Goal: Task Accomplishment & Management: Use online tool/utility

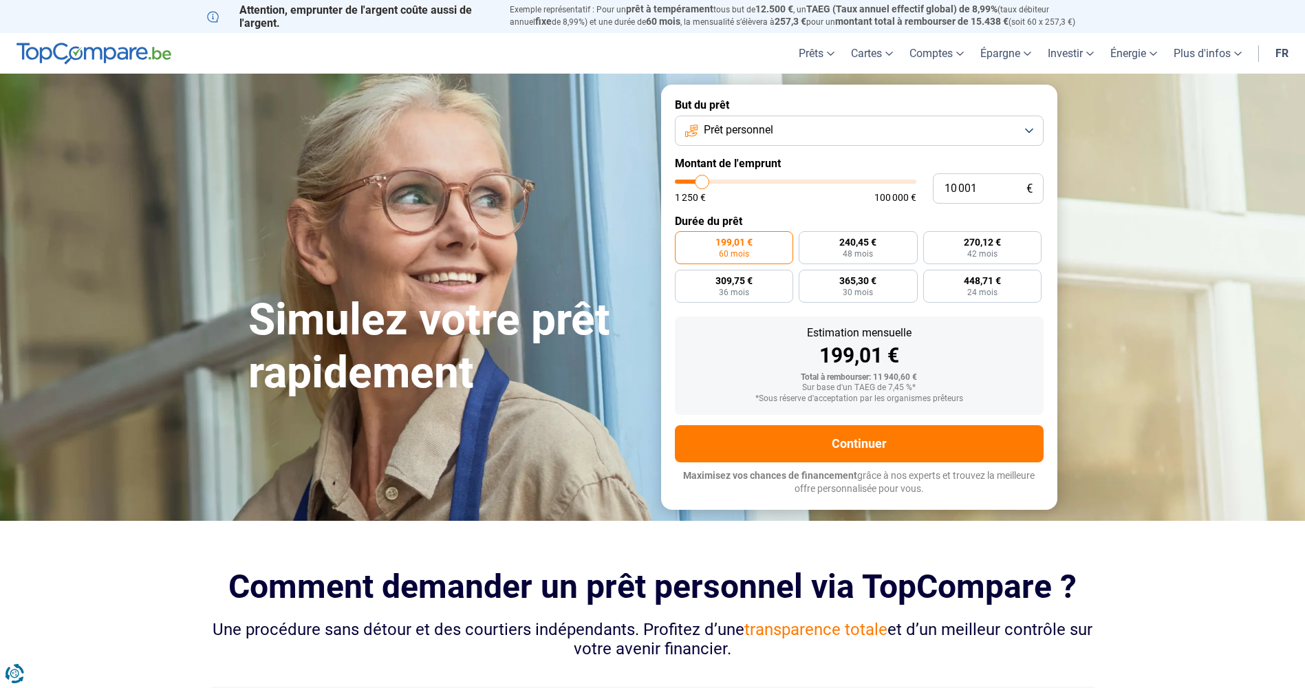
click at [1024, 129] on button "Prêt personnel" at bounding box center [859, 131] width 369 height 30
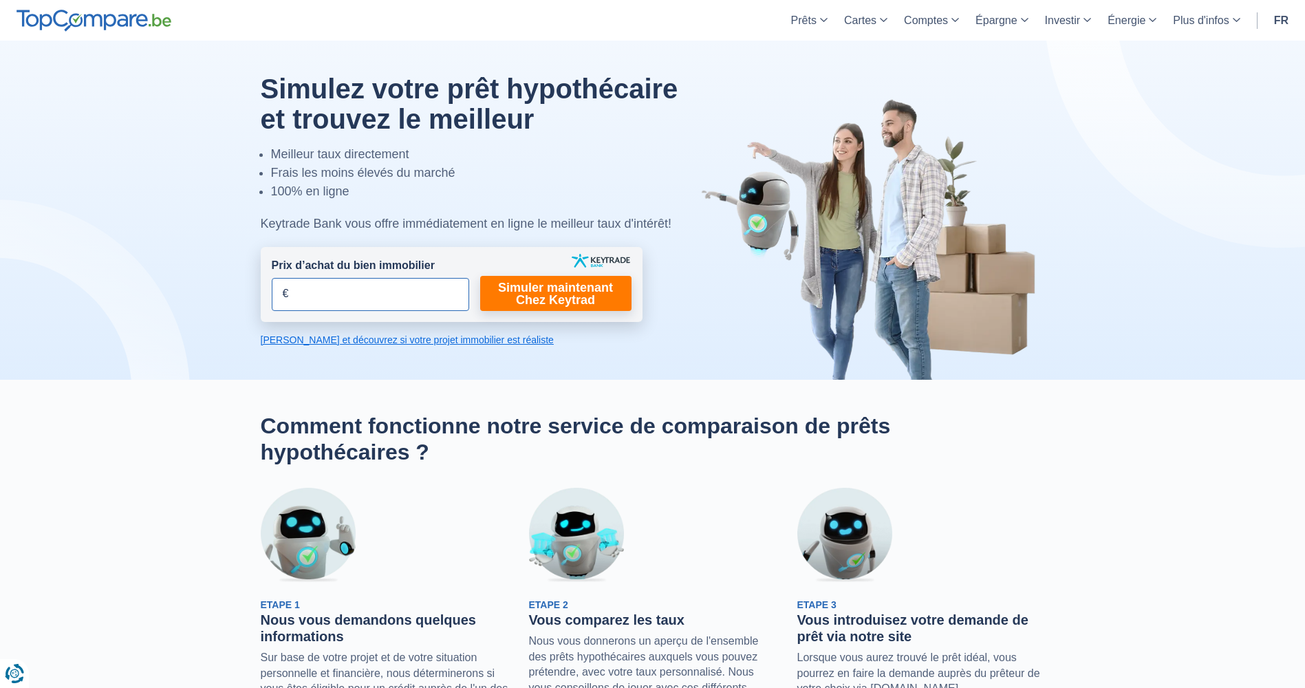
click at [352, 297] on input "Prix d’achat du bien immobilier" at bounding box center [370, 294] width 197 height 33
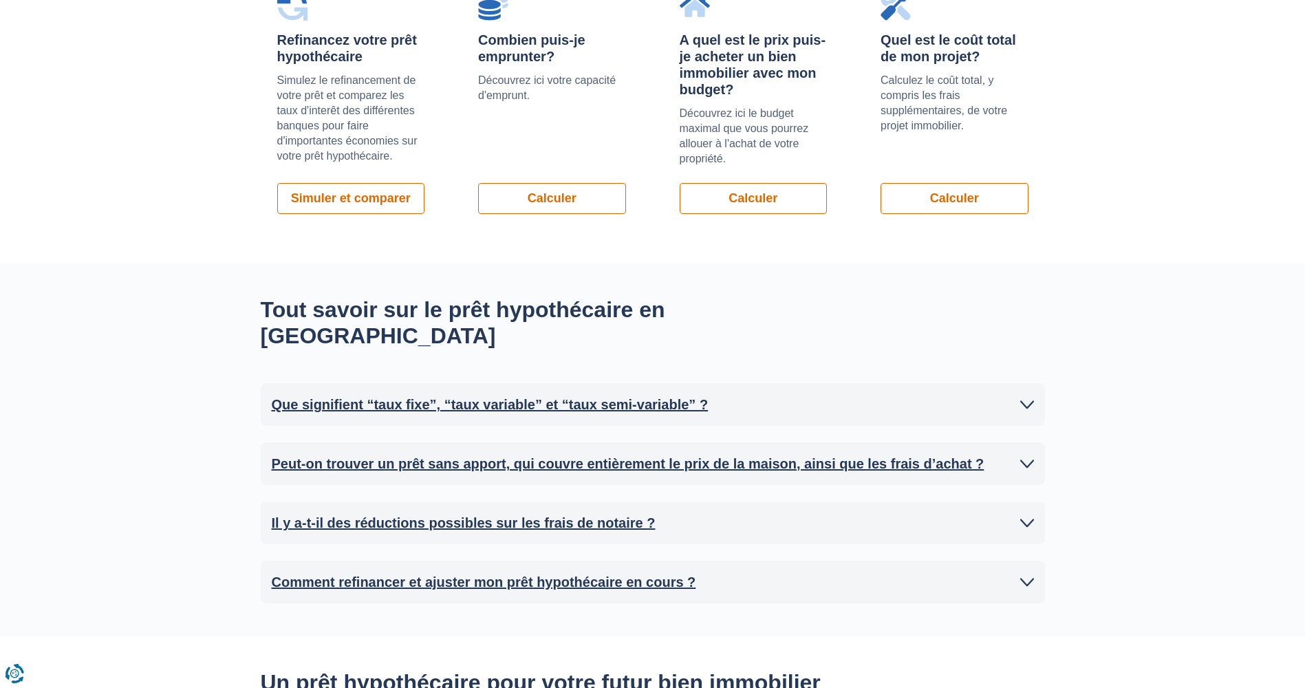
scroll to position [1101, 0]
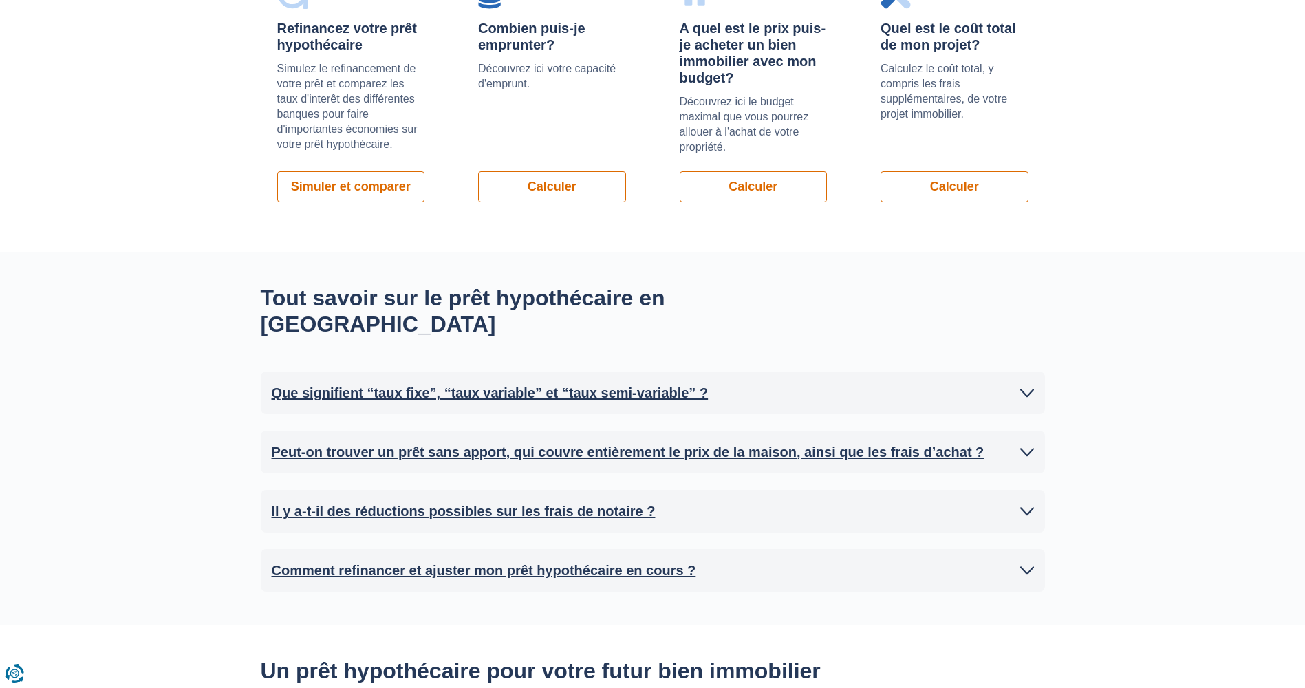
type input "450.000"
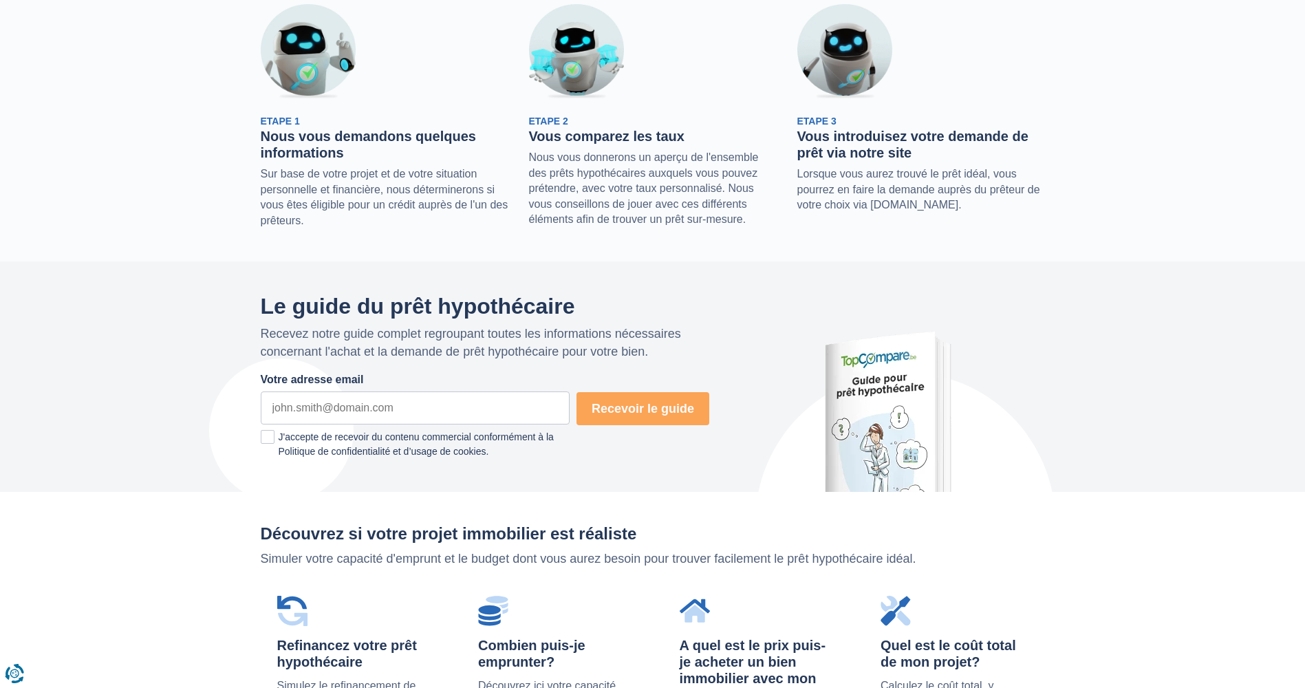
scroll to position [206, 0]
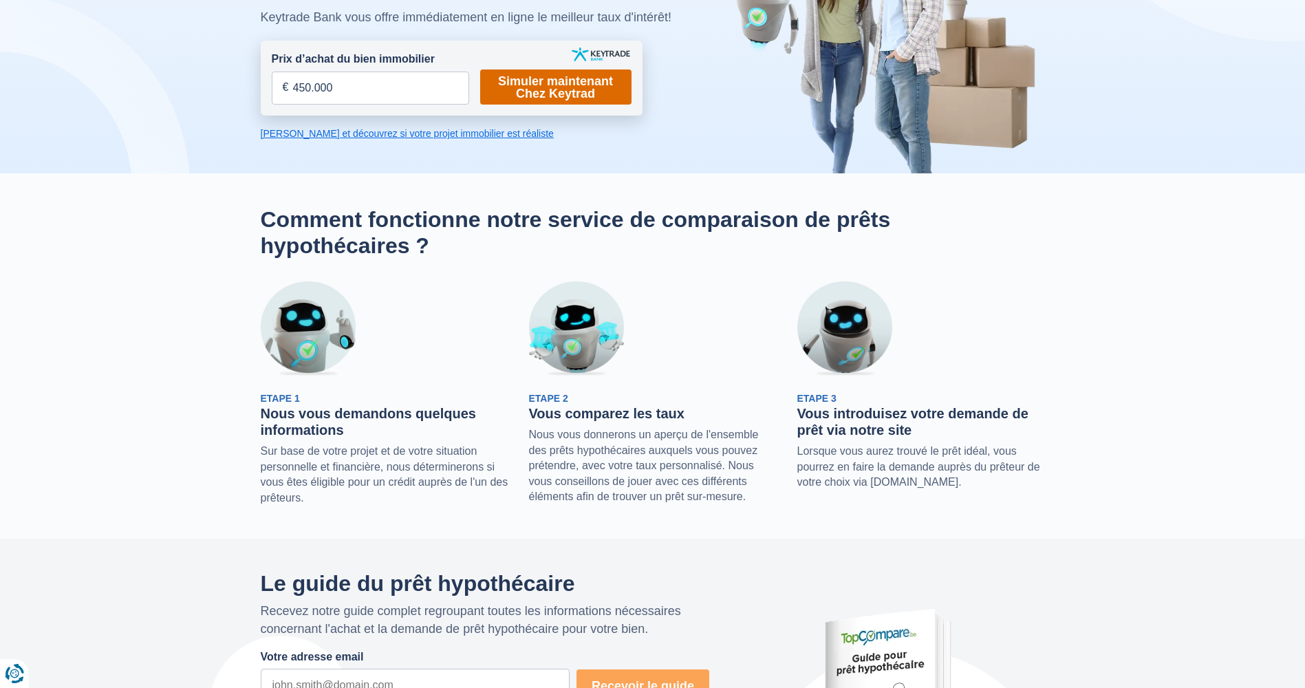
click at [554, 85] on link "Simuler maintenant Chez Keytrad" at bounding box center [555, 86] width 151 height 35
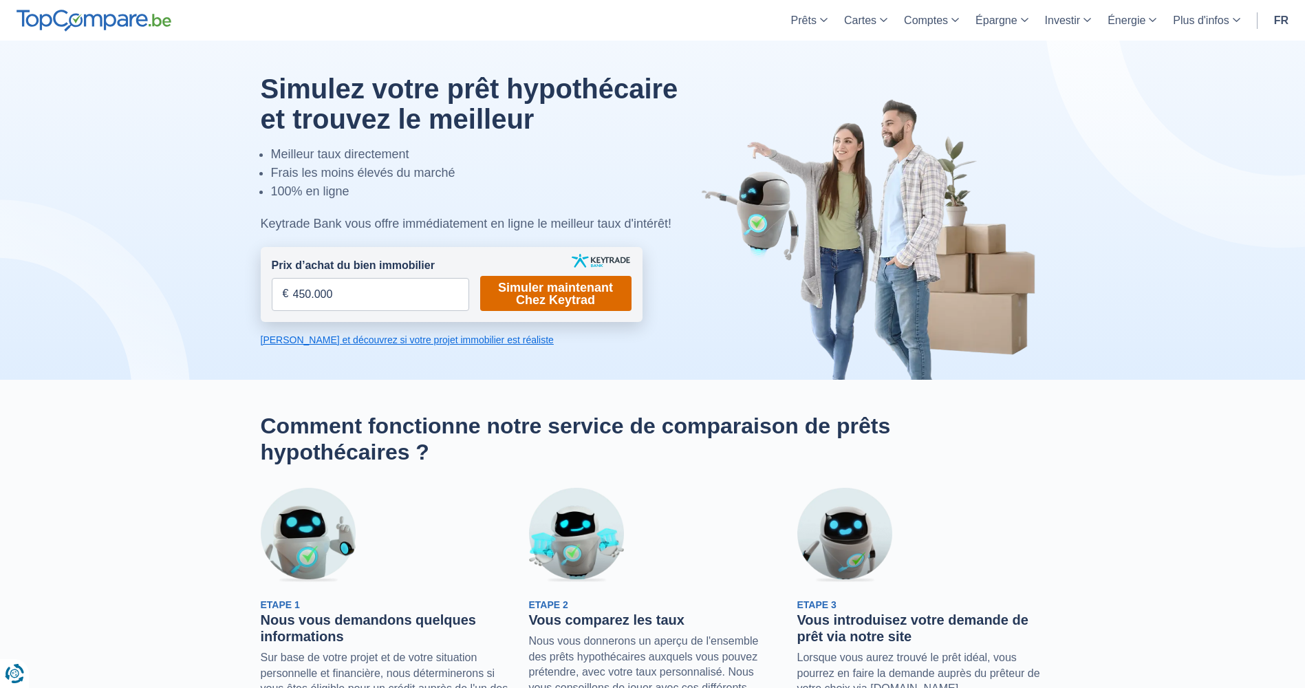
click at [547, 295] on link "Simuler maintenant Chez Keytrad" at bounding box center [555, 293] width 151 height 35
click at [506, 291] on link "Simuler maintenant Chez Keytrad" at bounding box center [555, 293] width 151 height 35
click at [555, 367] on div at bounding box center [652, 210] width 805 height 339
click at [557, 309] on link "Simuler maintenant Chez Keytrad" at bounding box center [555, 293] width 151 height 35
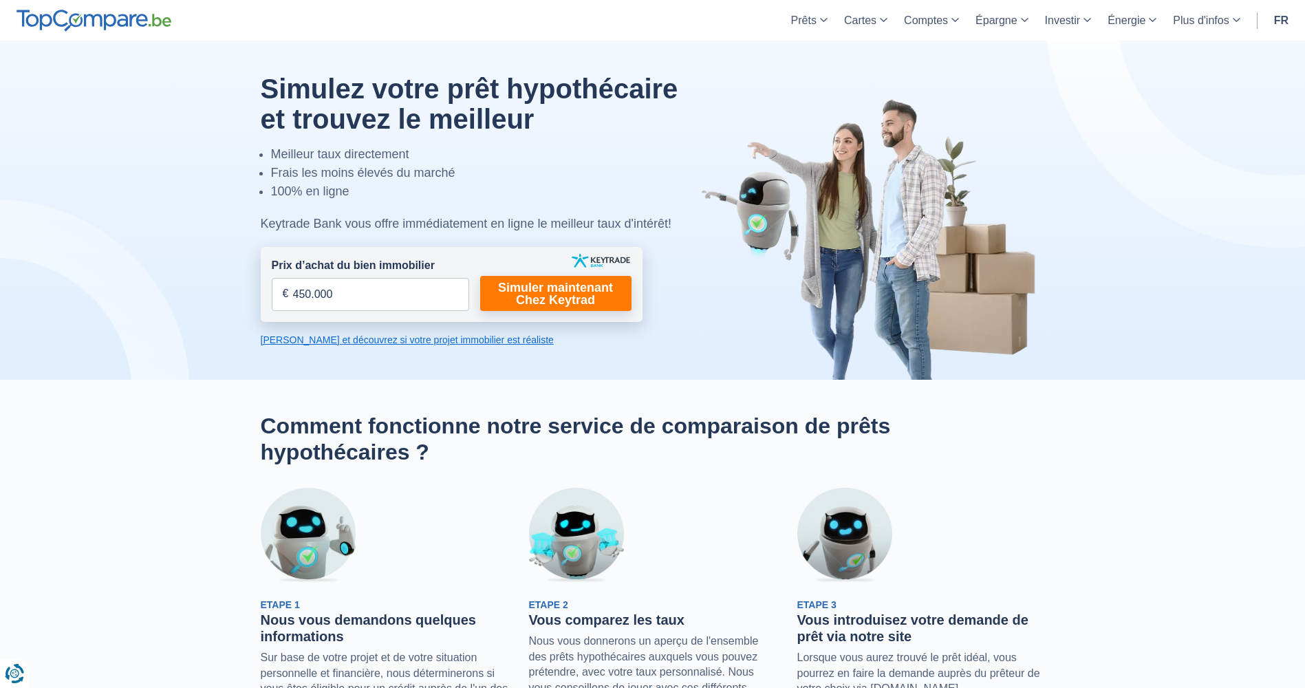
click at [380, 273] on label "Prix d’achat du bien immobilier" at bounding box center [353, 266] width 163 height 16
click at [380, 278] on input "450.000" at bounding box center [370, 294] width 197 height 33
